Goal: Book appointment/travel/reservation

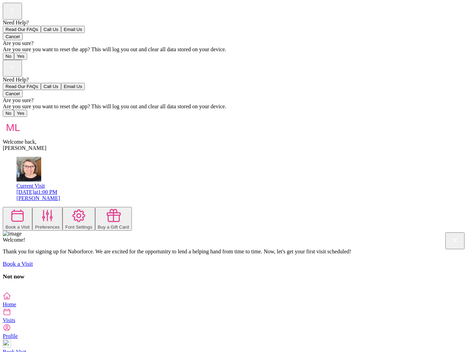
click at [32, 207] on button "Book a Visit" at bounding box center [18, 219] width 30 height 24
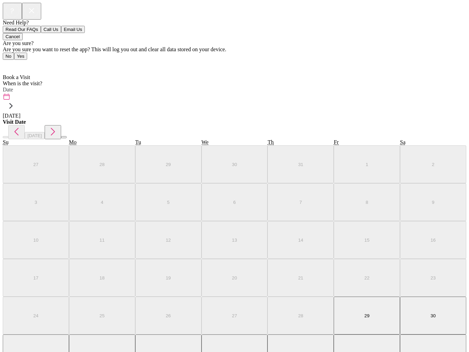
click at [13, 87] on label "Date" at bounding box center [8, 90] width 10 height 6
click at [272, 125] on div "August 2025" at bounding box center [235, 132] width 464 height 14
click at [55, 128] on icon "button" at bounding box center [53, 132] width 4 height 8
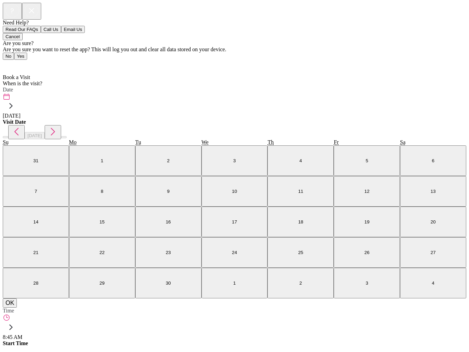
click at [334, 193] on button "12" at bounding box center [367, 191] width 66 height 31
click at [17, 307] on button "OK" at bounding box center [10, 302] width 14 height 9
click at [14, 307] on span "Time" at bounding box center [8, 310] width 11 height 6
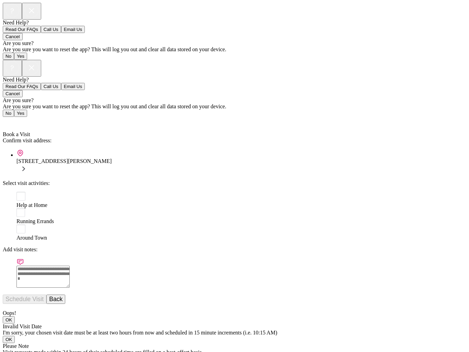
click at [20, 192] on rect at bounding box center [20, 196] width 9 height 9
click at [46, 294] on button "Schedule Visit" at bounding box center [25, 298] width 44 height 9
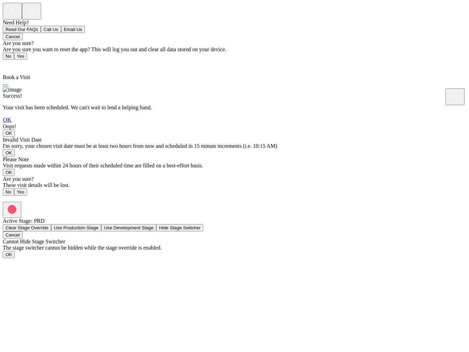
click at [11, 123] on link "OK" at bounding box center [7, 119] width 9 height 7
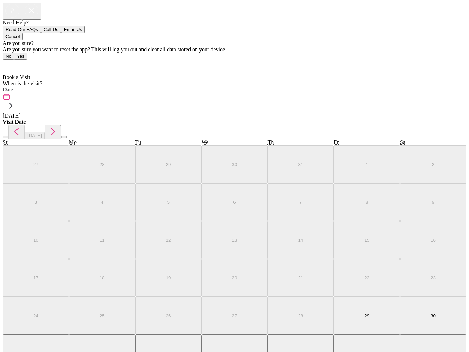
scroll to position [3, 0]
click at [13, 87] on label "Date" at bounding box center [8, 90] width 10 height 6
click at [58, 126] on icon "button" at bounding box center [52, 131] width 11 height 11
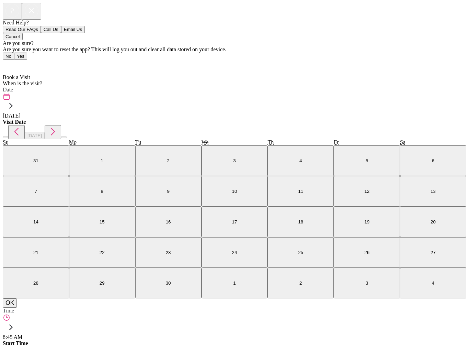
click at [365, 253] on abbr "26" at bounding box center [367, 252] width 5 height 5
click at [17, 307] on button "OK" at bounding box center [10, 302] width 14 height 9
click at [14, 307] on span "Time" at bounding box center [8, 310] width 11 height 6
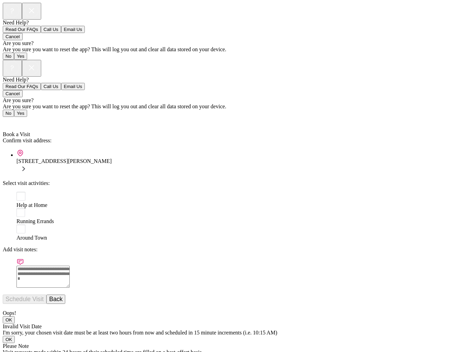
click at [16, 192] on rect at bounding box center [20, 196] width 9 height 9
click at [46, 294] on button "Schedule Visit" at bounding box center [25, 298] width 44 height 9
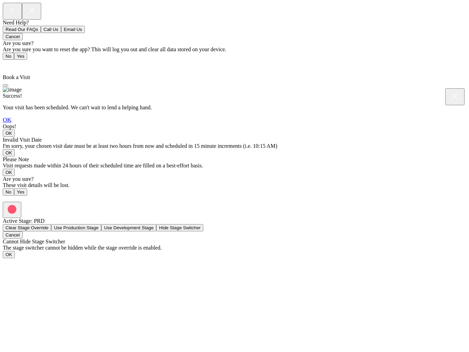
click at [11, 123] on link "OK" at bounding box center [7, 119] width 9 height 7
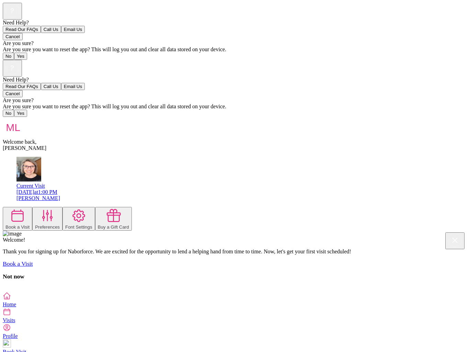
click at [55, 208] on icon at bounding box center [47, 215] width 15 height 15
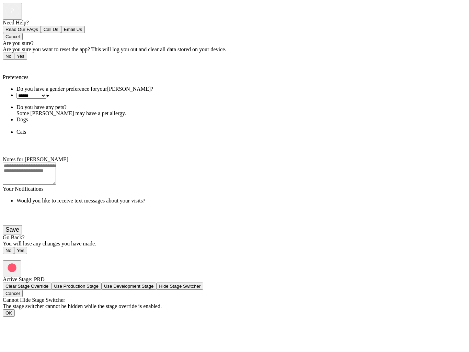
click at [10, 62] on span "Back" at bounding box center [12, 65] width 11 height 6
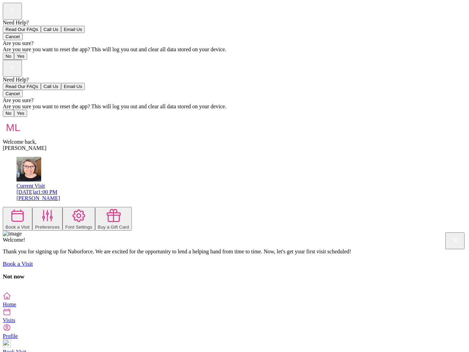
click at [87, 208] on icon at bounding box center [78, 215] width 15 height 15
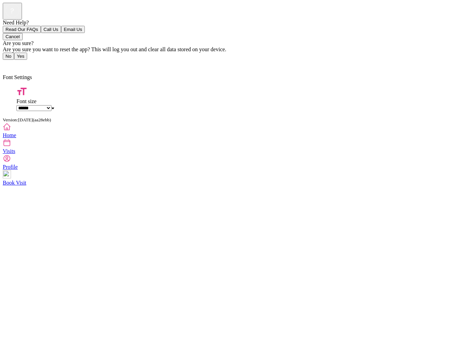
click at [9, 62] on span "Back" at bounding box center [12, 65] width 11 height 6
